Goal: Transaction & Acquisition: Purchase product/service

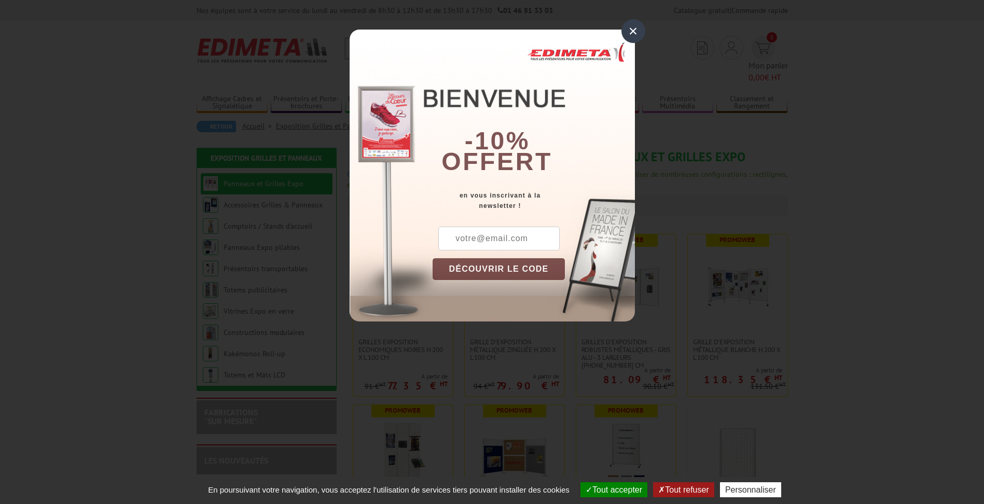
click at [633, 32] on div "×" at bounding box center [634, 31] width 24 height 24
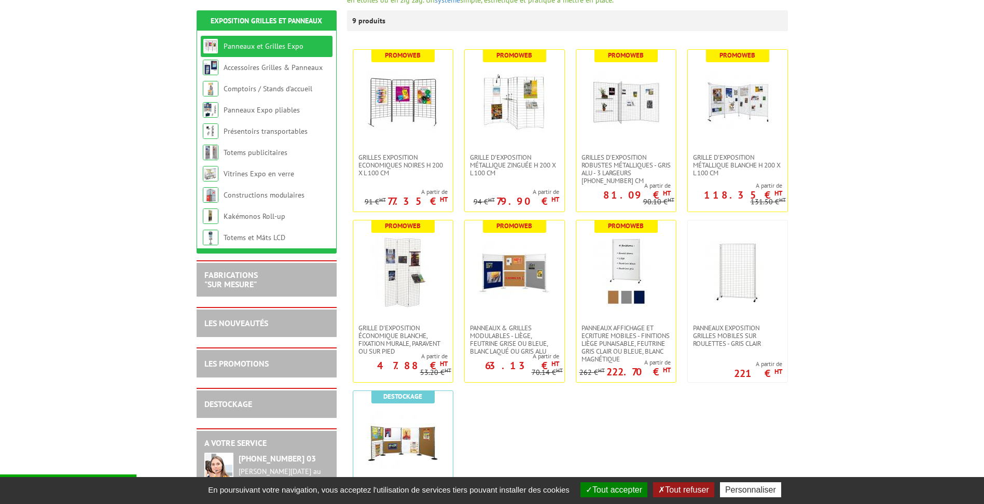
scroll to position [208, 0]
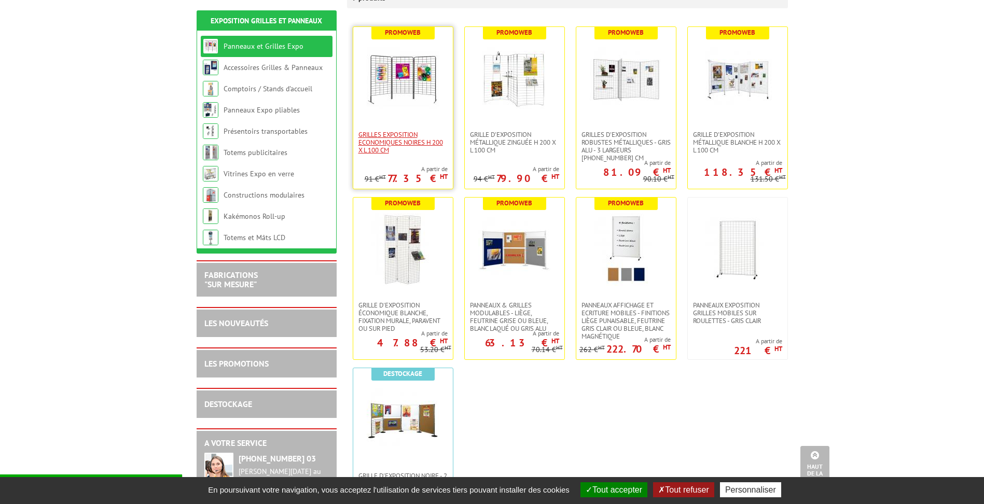
click at [388, 131] on span "Grilles Exposition Economiques Noires H 200 x L 100 cm" at bounding box center [403, 142] width 89 height 23
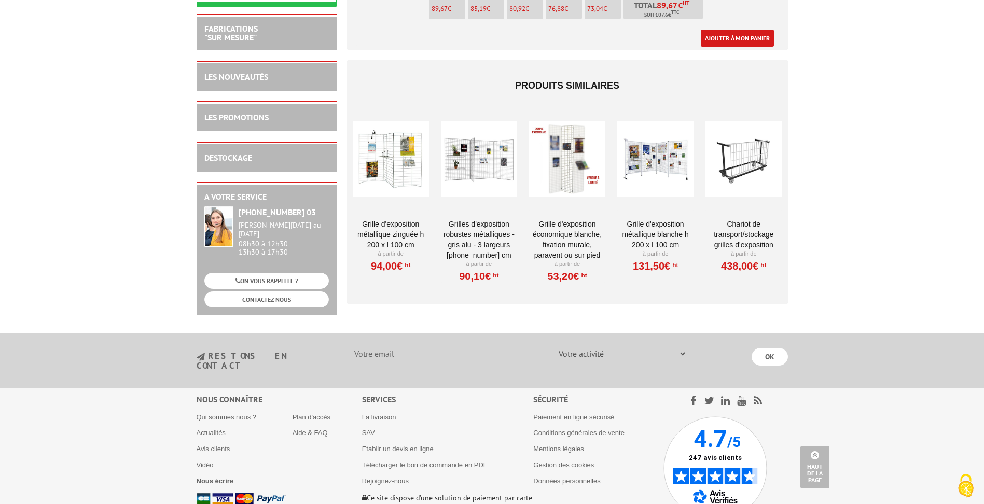
scroll to position [3623, 0]
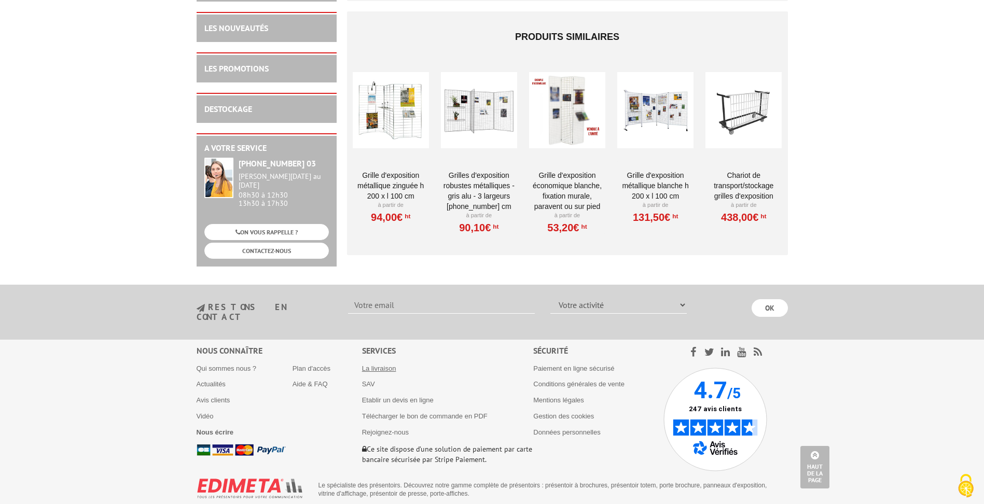
click at [377, 365] on link "La livraison" at bounding box center [379, 369] width 34 height 8
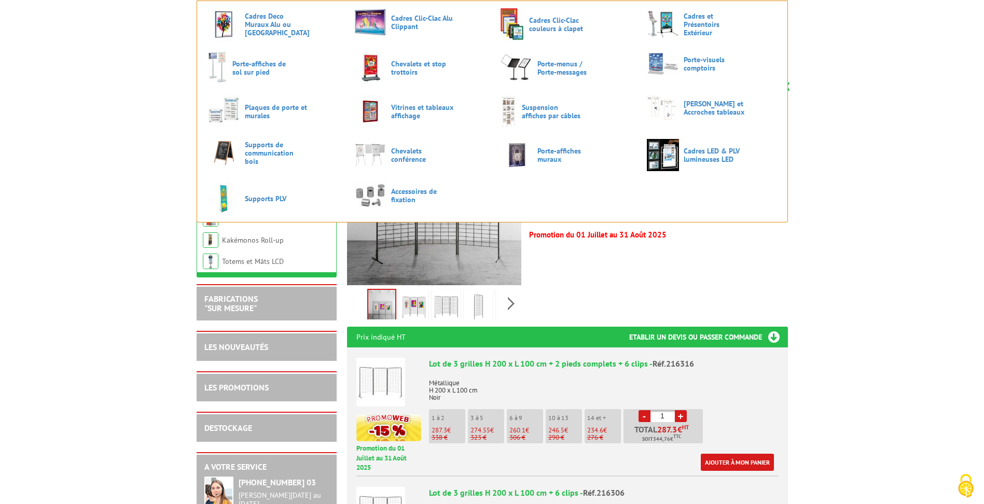
scroll to position [104, 0]
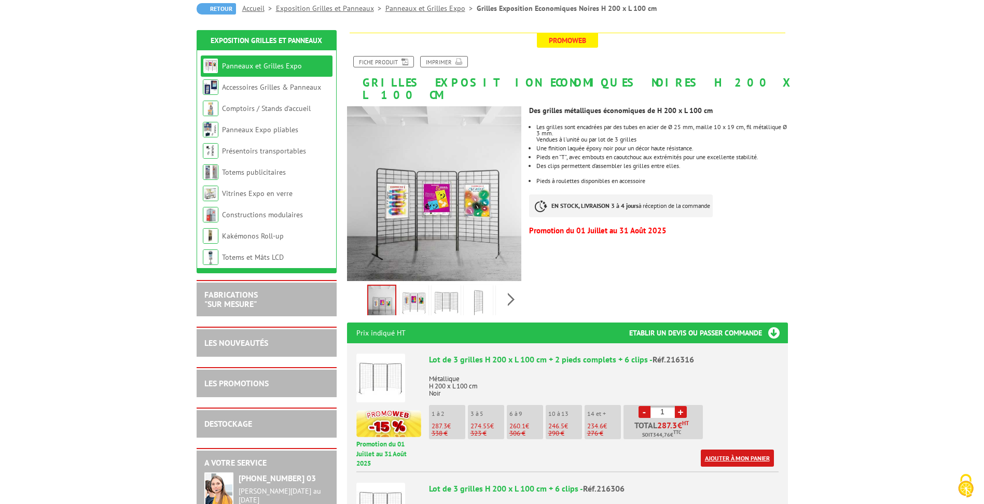
click at [721, 450] on link "Ajouter à mon panier" at bounding box center [737, 458] width 73 height 17
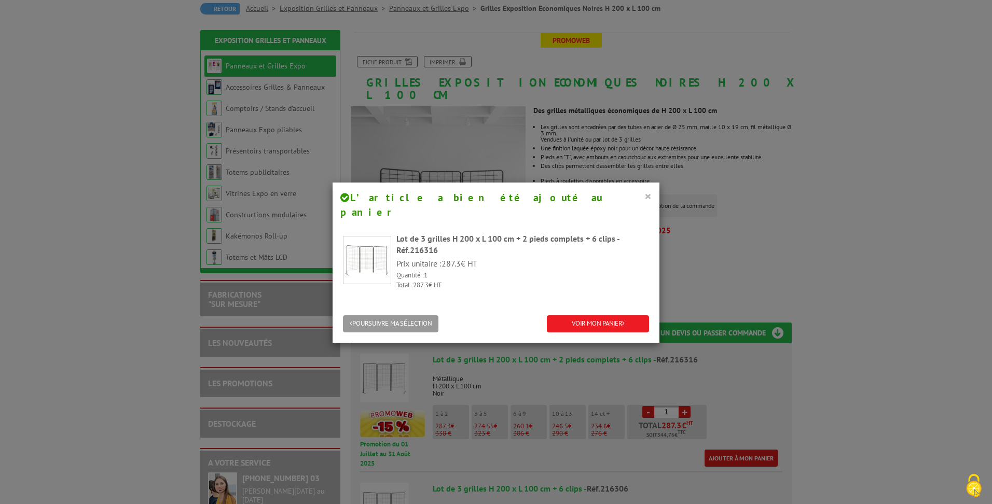
click at [644, 197] on button "×" at bounding box center [647, 195] width 7 height 13
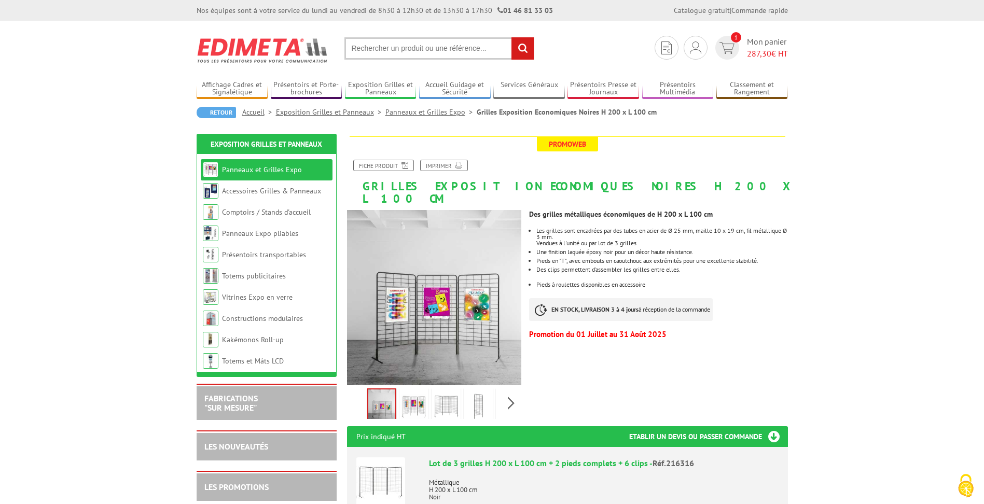
click at [229, 49] on img at bounding box center [263, 50] width 132 height 38
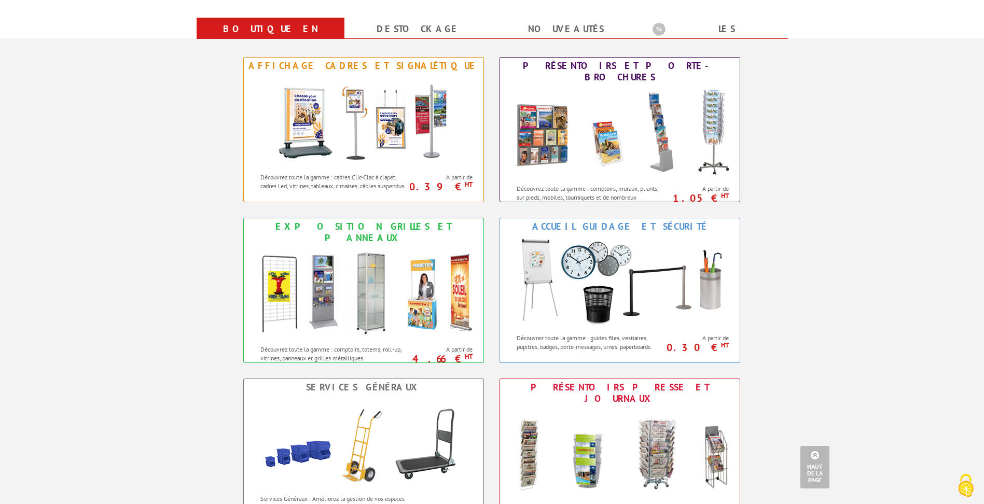
scroll to position [259, 0]
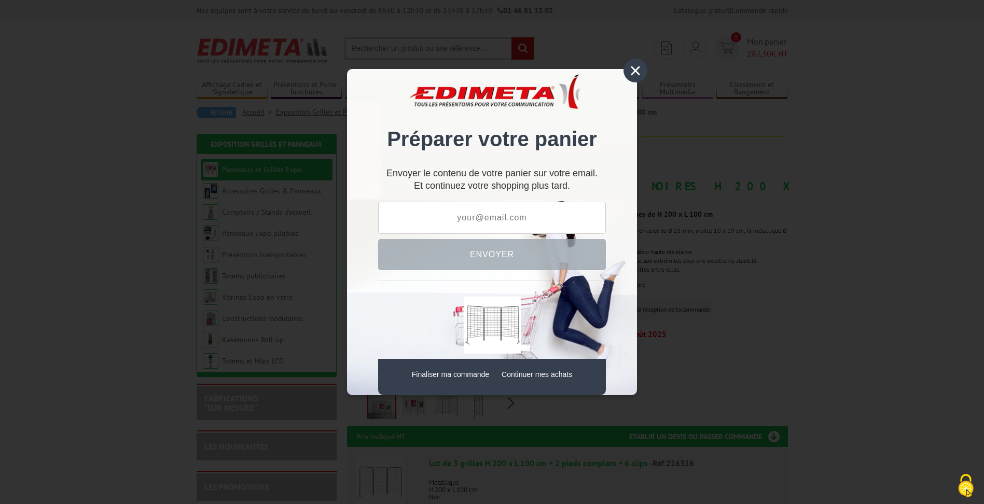
click at [450, 213] on input "text" at bounding box center [492, 218] width 228 height 32
type input "xavier.schimowski@gmail.com"
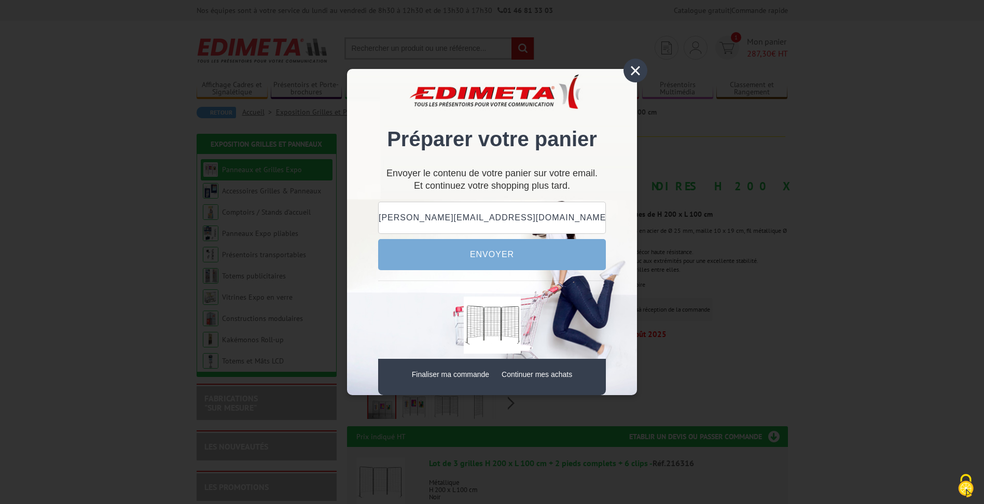
click at [469, 259] on button "Envoyer" at bounding box center [492, 254] width 228 height 31
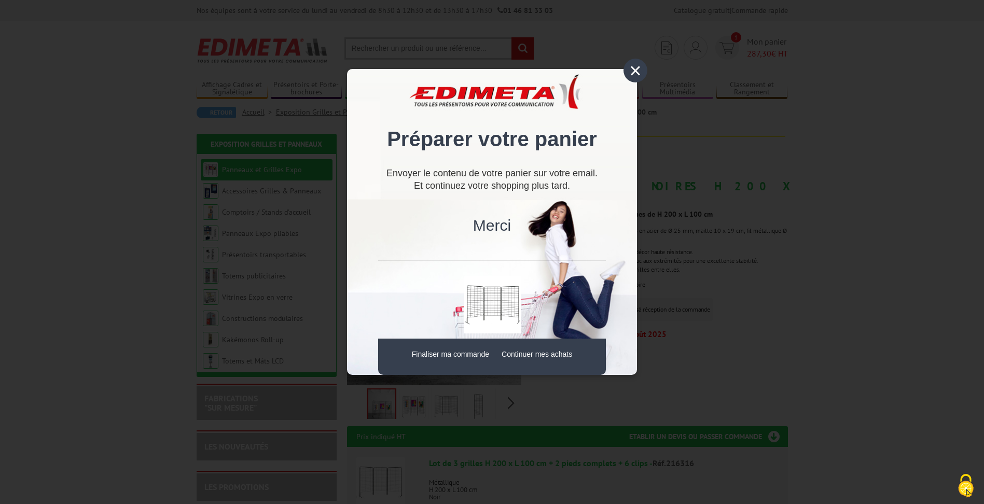
click at [543, 356] on link "Continuer mes achats" at bounding box center [537, 354] width 71 height 8
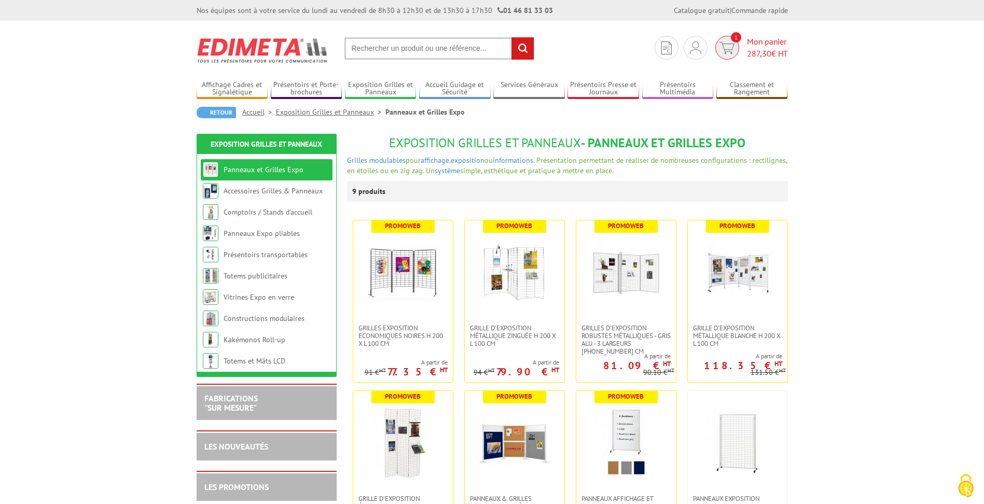
click at [726, 44] on img at bounding box center [727, 48] width 15 height 12
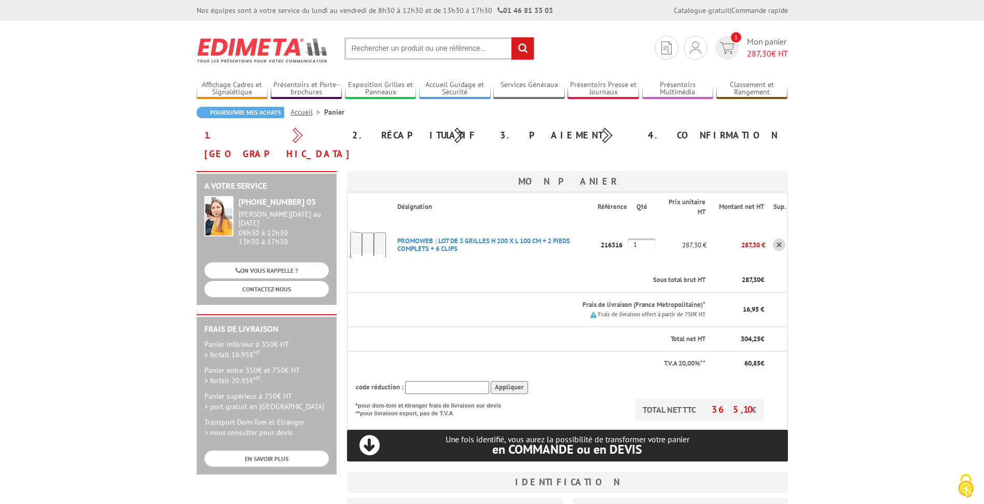
click at [779, 239] on link at bounding box center [779, 245] width 12 height 12
